Goal: Information Seeking & Learning: Learn about a topic

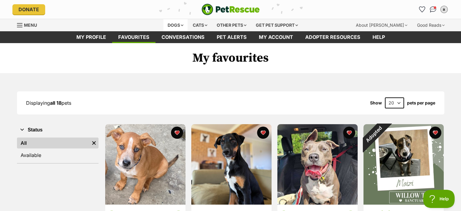
click at [178, 24] on div "Dogs" at bounding box center [175, 25] width 24 height 12
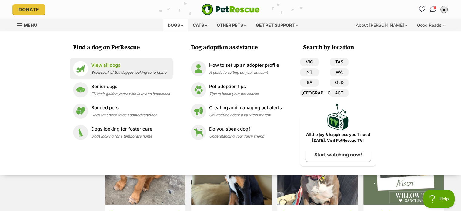
click at [123, 75] on link "View all dogs Browse all of the doggos looking for a home" at bounding box center [121, 68] width 97 height 15
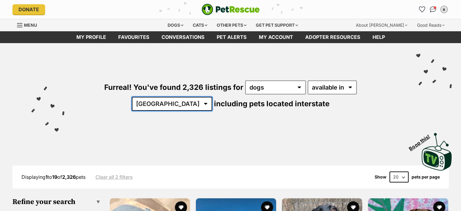
click at [212, 97] on select "[GEOGRAPHIC_DATA] [GEOGRAPHIC_DATA] [GEOGRAPHIC_DATA] [GEOGRAPHIC_DATA] [GEOGRA…" at bounding box center [172, 104] width 80 height 14
select select "QLD"
click at [212, 97] on select "[GEOGRAPHIC_DATA] [GEOGRAPHIC_DATA] [GEOGRAPHIC_DATA] [GEOGRAPHIC_DATA] [GEOGRA…" at bounding box center [172, 104] width 80 height 14
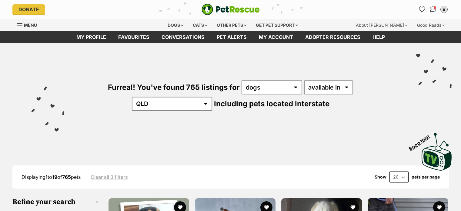
select select "disabled"
click at [304, 80] on select "available in located in" at bounding box center [328, 87] width 49 height 14
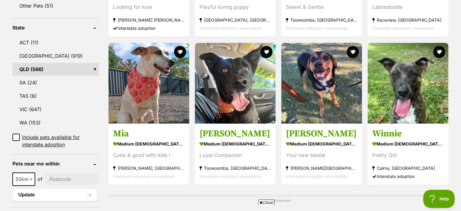
click at [53, 173] on input"] "postcode" at bounding box center [72, 179] width 54 height 12
type input"] "4301"
click at [31, 178] on b at bounding box center [31, 179] width 3 height 2
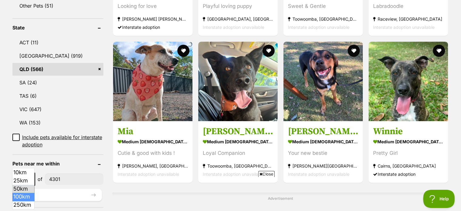
select select "100"
click at [37, 188] on button "Update" at bounding box center [56, 194] width 89 height 12
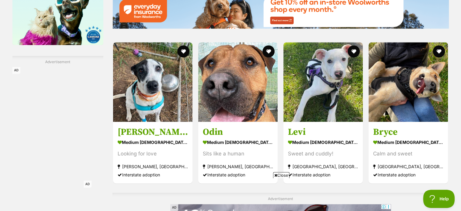
scroll to position [939, 0]
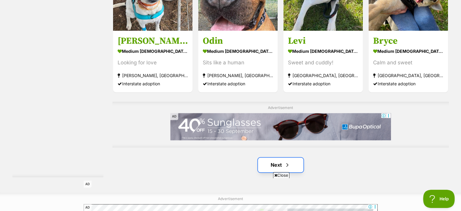
click at [280, 161] on link "Next" at bounding box center [280, 164] width 45 height 15
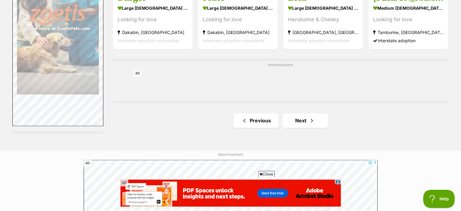
scroll to position [1000, 0]
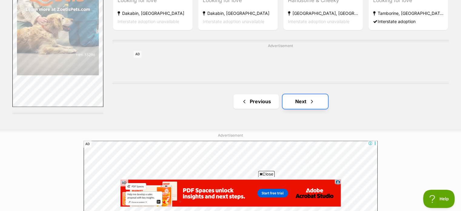
click at [296, 105] on link "Next" at bounding box center [304, 101] width 45 height 15
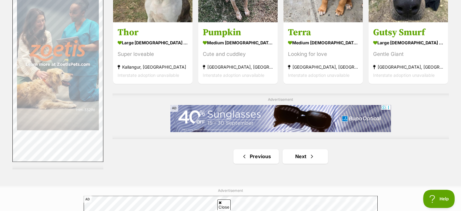
scroll to position [1000, 0]
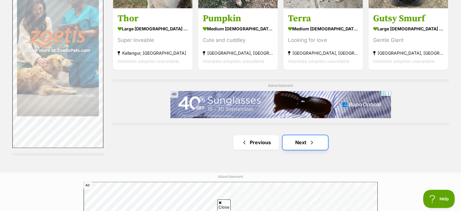
click at [305, 144] on link "Next" at bounding box center [304, 142] width 45 height 15
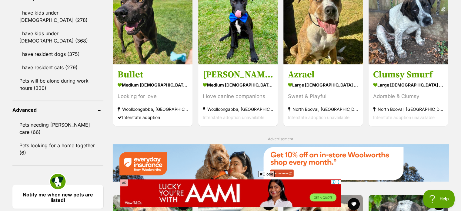
scroll to position [485, 0]
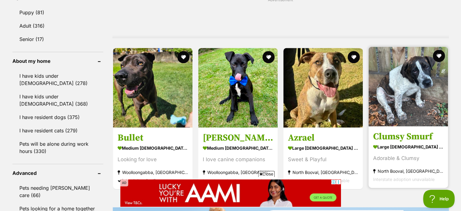
click at [417, 99] on img at bounding box center [407, 86] width 79 height 79
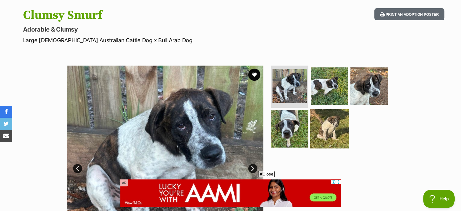
click at [338, 131] on img at bounding box center [329, 128] width 39 height 39
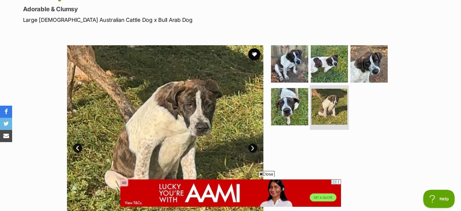
scroll to position [121, 0]
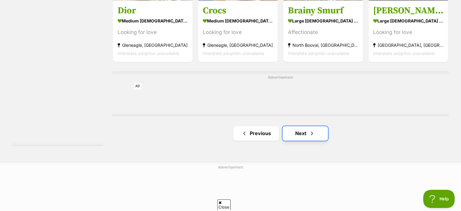
click at [304, 133] on link "Next" at bounding box center [304, 133] width 45 height 15
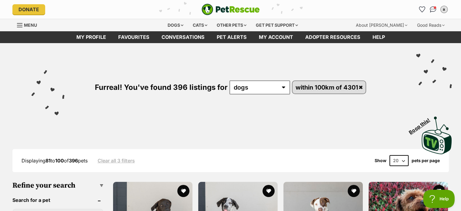
click at [0, 111] on div "Furreal! You've found 396 listings for any type of pet cats dogs other pets wit…" at bounding box center [230, 99] width 461 height 112
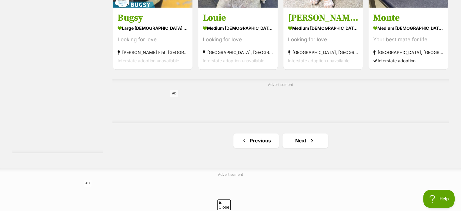
scroll to position [969, 0]
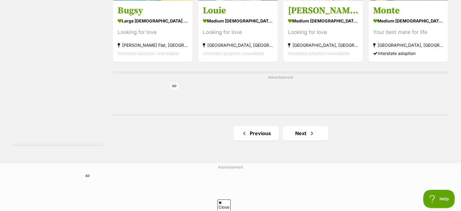
click at [301, 136] on link "Next" at bounding box center [304, 133] width 45 height 15
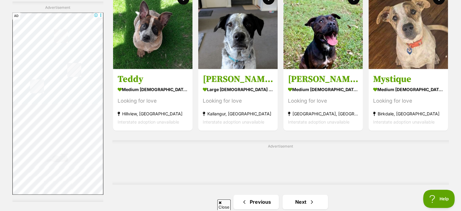
scroll to position [969, 0]
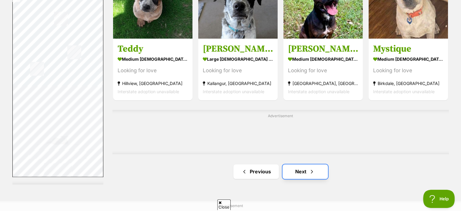
click at [303, 173] on link "Next" at bounding box center [304, 171] width 45 height 15
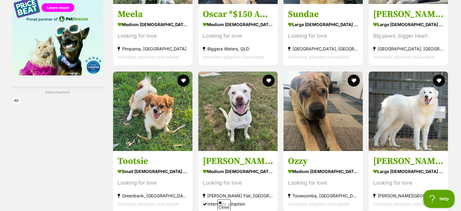
scroll to position [909, 0]
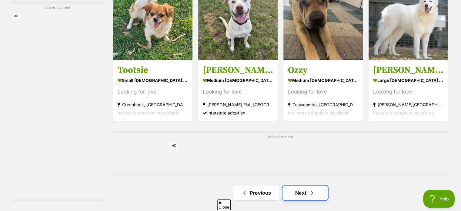
click at [311, 193] on span "Next page" at bounding box center [312, 192] width 6 height 7
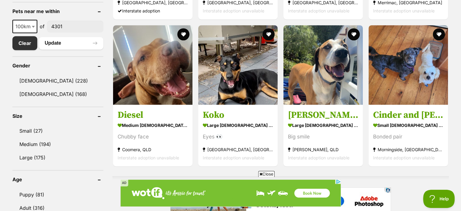
click at [270, 172] on span "Close" at bounding box center [266, 174] width 16 height 6
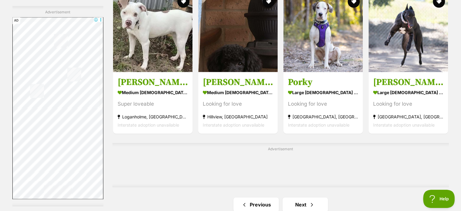
scroll to position [909, 0]
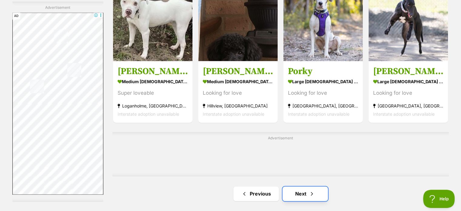
click at [313, 192] on span "Next page" at bounding box center [312, 193] width 6 height 7
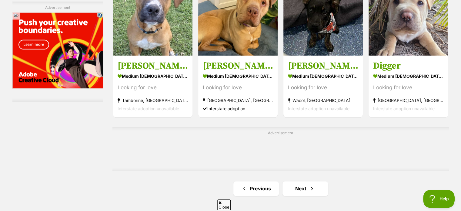
scroll to position [1000, 0]
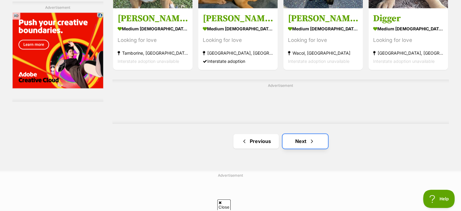
click at [294, 138] on link "Next" at bounding box center [304, 141] width 45 height 15
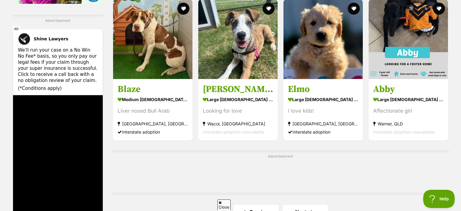
scroll to position [909, 0]
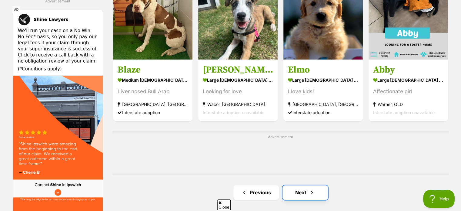
click at [306, 187] on link "Next" at bounding box center [304, 192] width 45 height 15
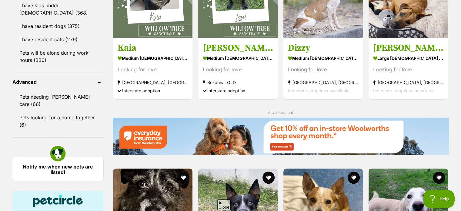
scroll to position [697, 0]
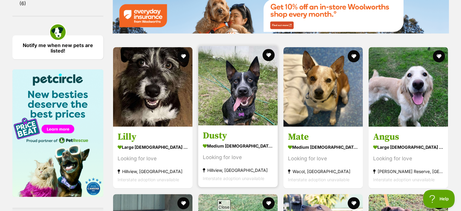
click at [233, 101] on img at bounding box center [237, 85] width 79 height 79
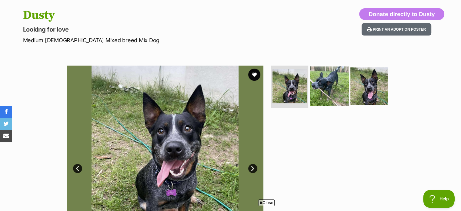
click at [342, 98] on img at bounding box center [329, 85] width 39 height 39
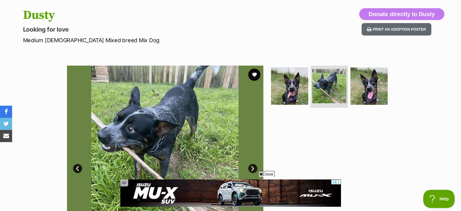
click at [266, 175] on span "Close" at bounding box center [266, 174] width 16 height 6
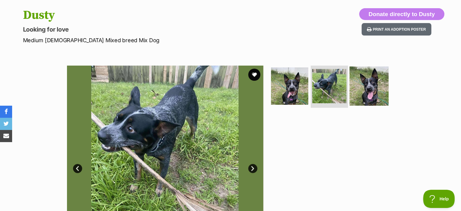
click at [371, 80] on img at bounding box center [368, 85] width 39 height 39
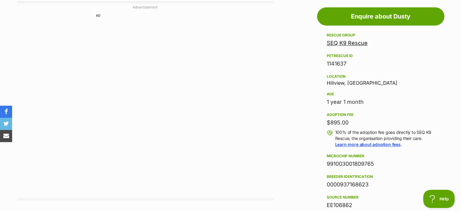
scroll to position [515, 0]
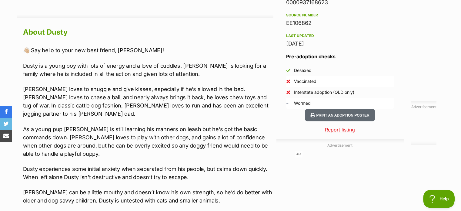
drag, startPoint x: 173, startPoint y: 99, endPoint x: 184, endPoint y: 98, distance: 11.2
drag, startPoint x: 13, startPoint y: 75, endPoint x: 17, endPoint y: 74, distance: 3.5
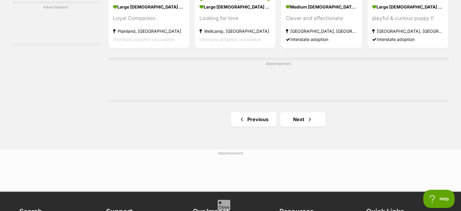
scroll to position [1030, 0]
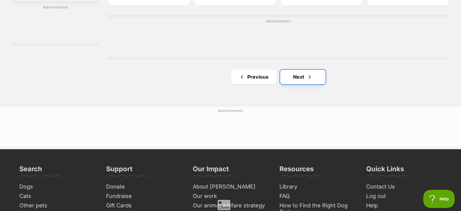
click at [286, 76] on link "Next" at bounding box center [302, 76] width 45 height 15
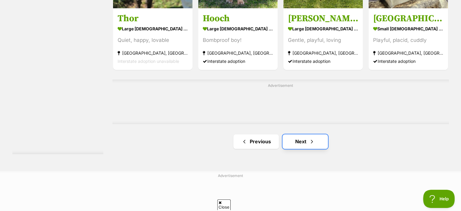
click at [304, 143] on link "Next" at bounding box center [304, 141] width 45 height 15
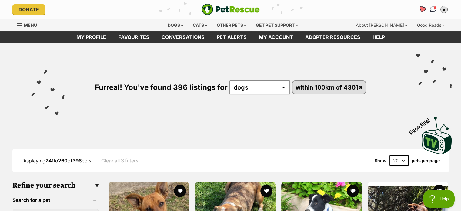
click at [423, 9] on icon "Favourites" at bounding box center [421, 9] width 7 height 7
